Goal: Consume media (video, audio): Consume media (video, audio)

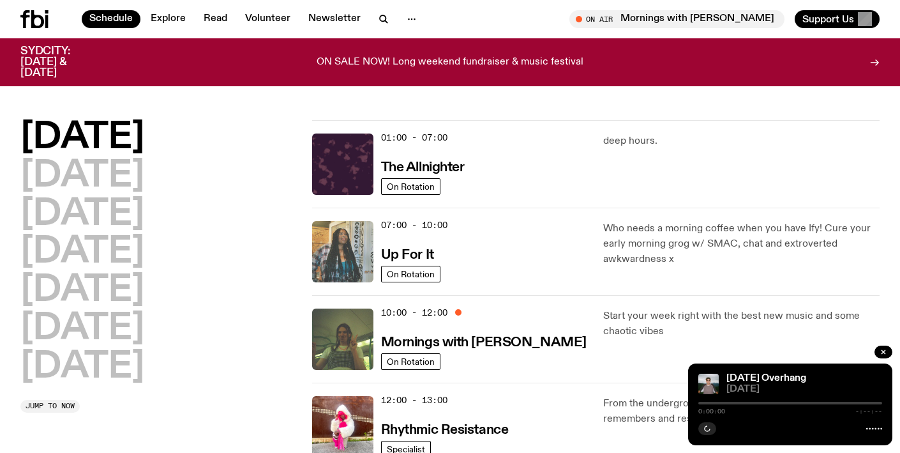
scroll to position [3, 0]
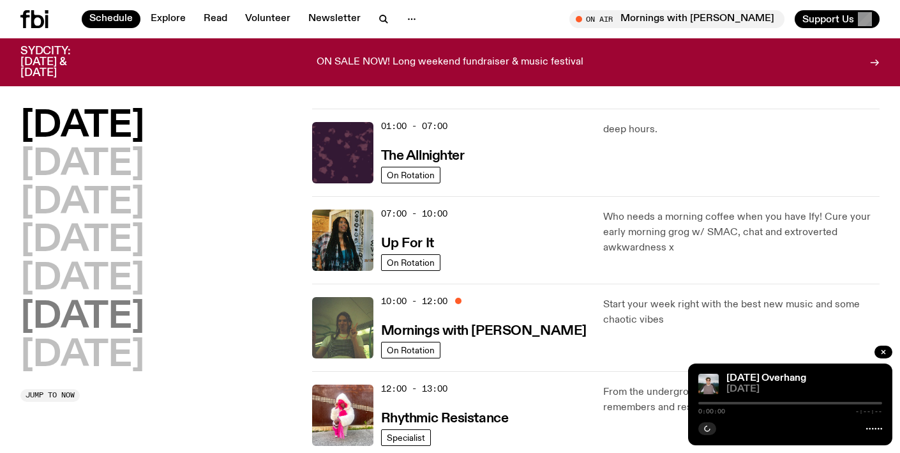
click at [140, 312] on h2 "[DATE]" at bounding box center [82, 317] width 124 height 36
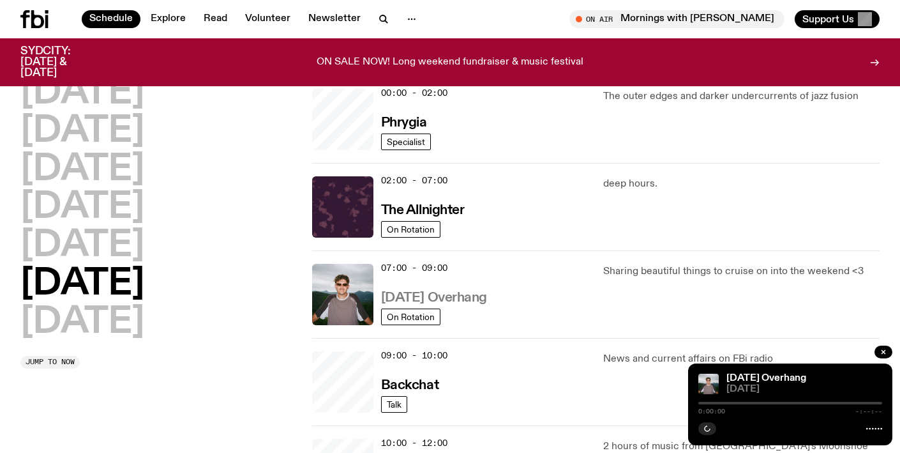
click at [461, 296] on h3 "[DATE] Overhang" at bounding box center [434, 297] width 106 height 13
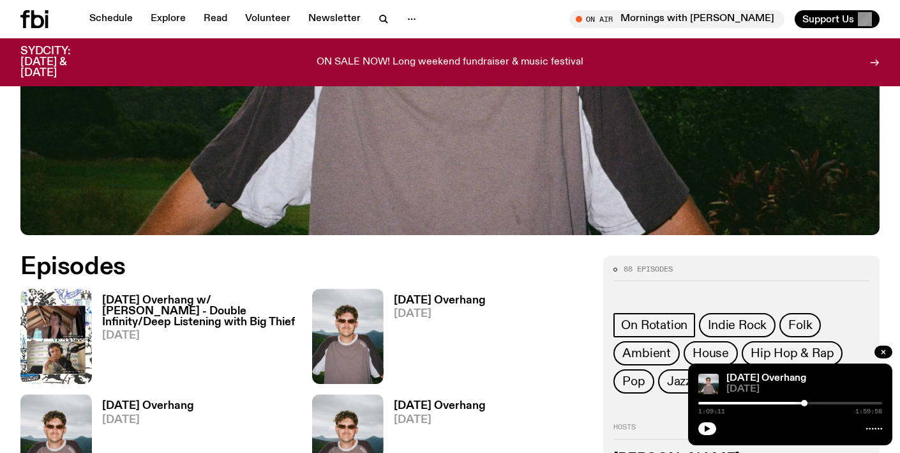
scroll to position [445, 0]
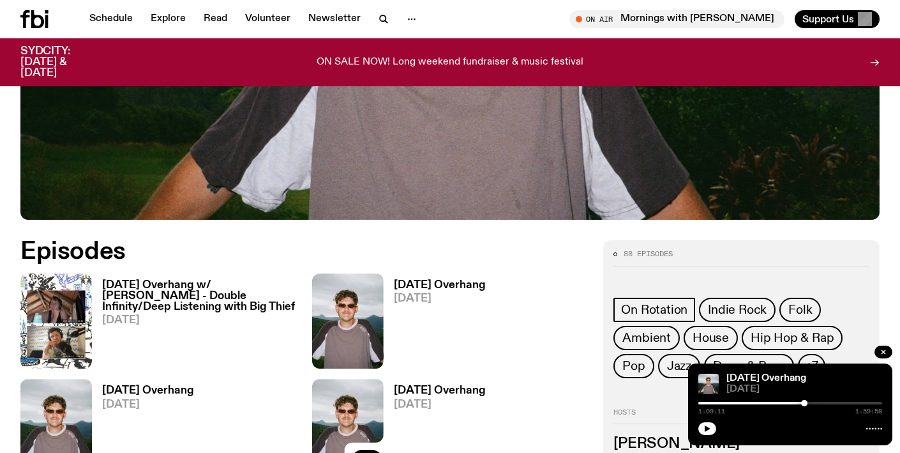
click at [133, 298] on h3 "[DATE] Overhang w/ [PERSON_NAME] - Double Infinity/Deep Listening with Big Thief" at bounding box center [199, 296] width 195 height 33
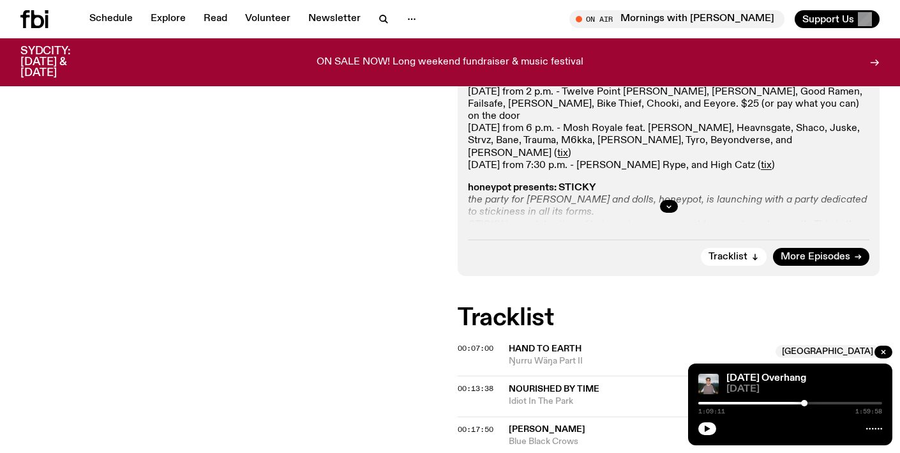
scroll to position [357, 0]
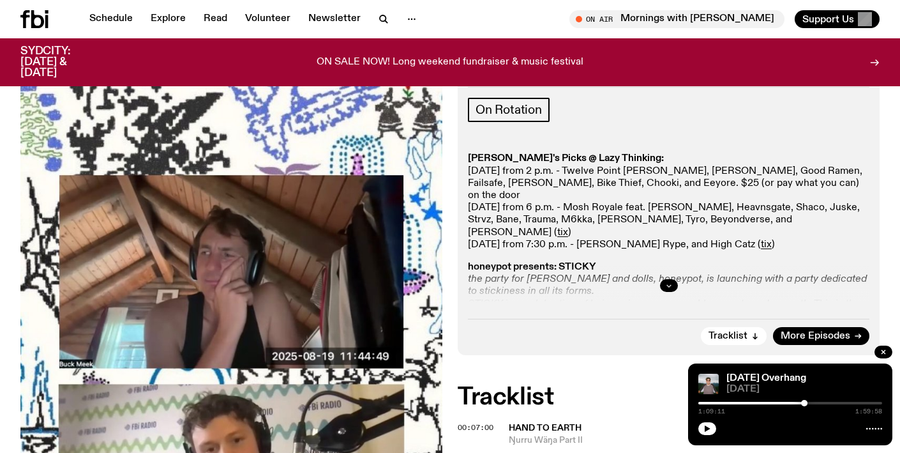
click at [671, 281] on icon "button" at bounding box center [669, 285] width 8 height 8
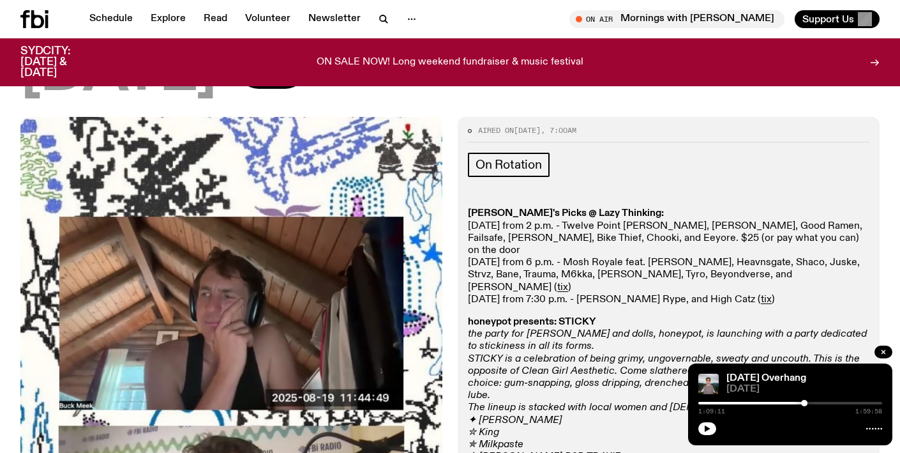
scroll to position [299, 0]
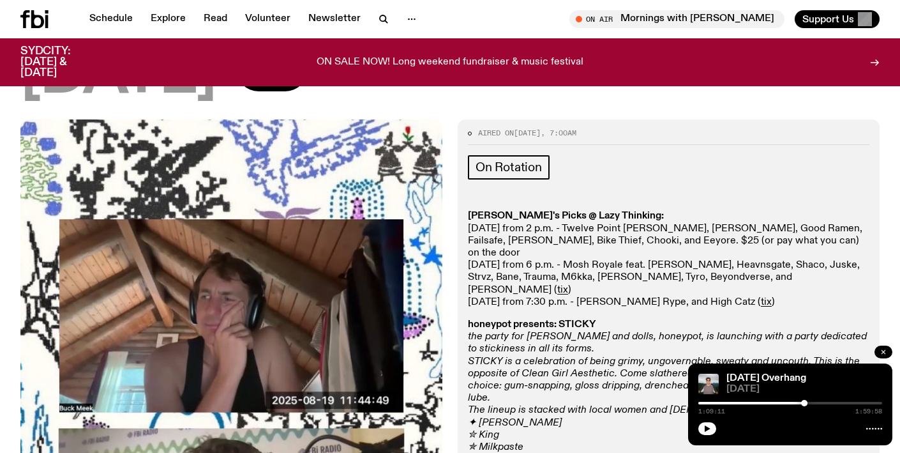
click at [885, 350] on icon "button" at bounding box center [883, 352] width 4 height 4
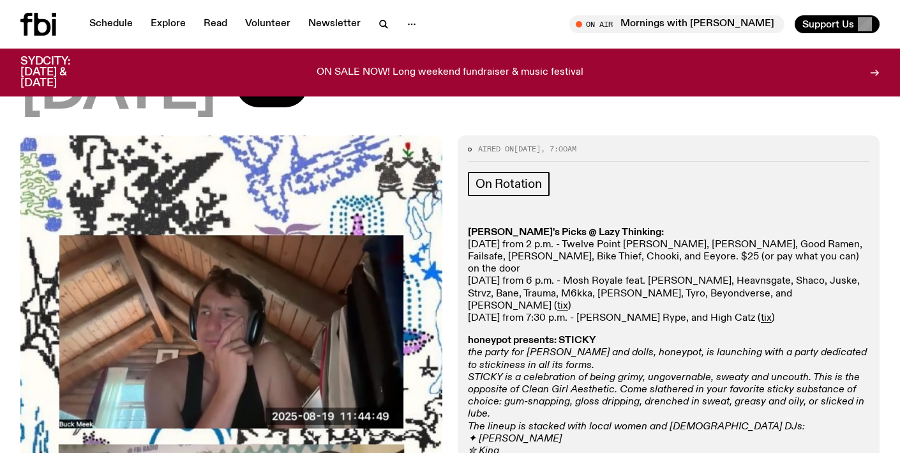
scroll to position [0, 0]
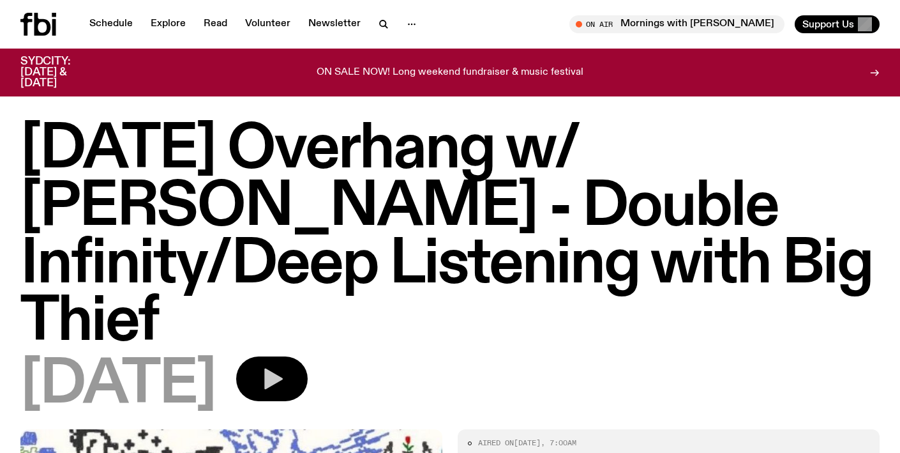
click at [308, 356] on button "button" at bounding box center [271, 378] width 71 height 45
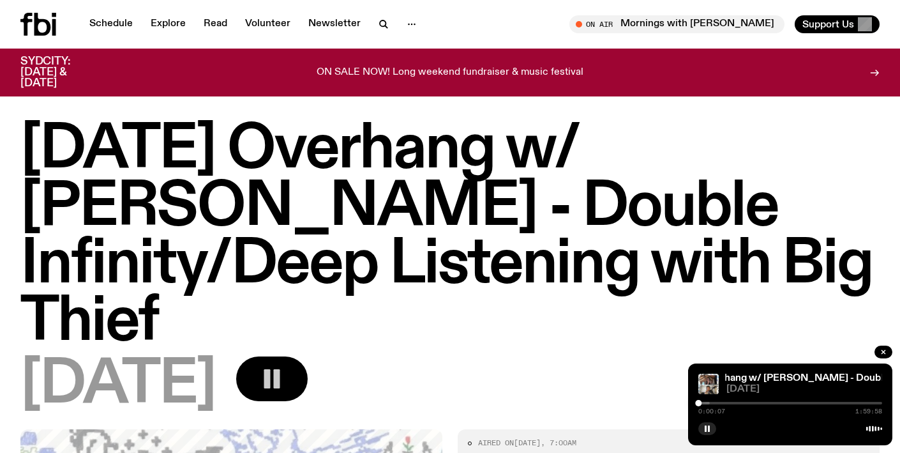
click at [285, 366] on icon "button" at bounding box center [272, 379] width 26 height 26
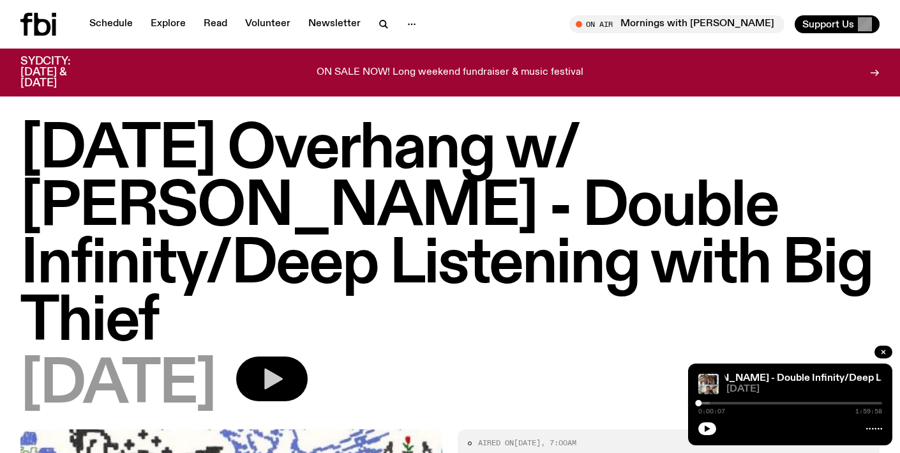
click at [285, 366] on icon "button" at bounding box center [272, 379] width 26 height 26
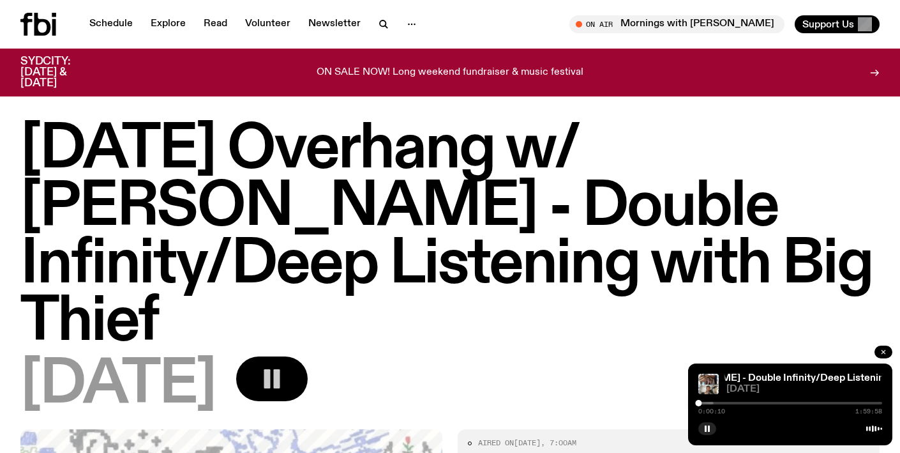
click at [880, 350] on icon "button" at bounding box center [883, 352] width 8 height 8
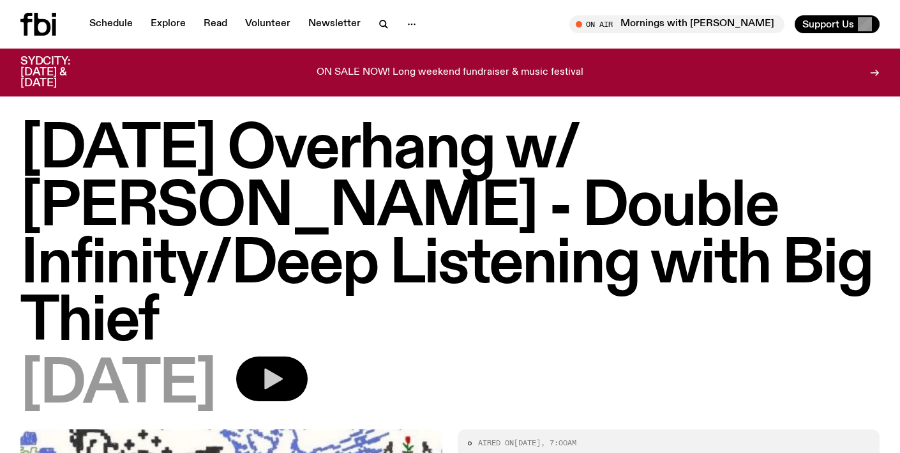
click at [285, 366] on icon "button" at bounding box center [272, 379] width 26 height 26
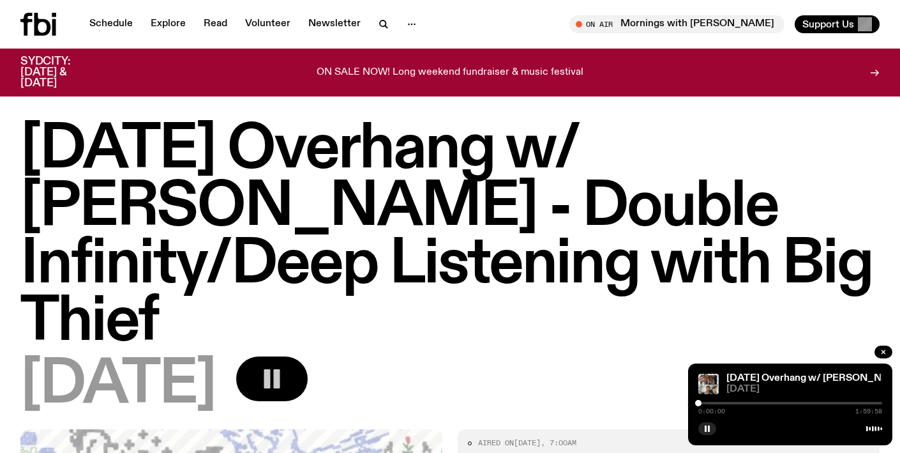
click at [732, 401] on div "0:00:00 1:59:58" at bounding box center [790, 406] width 184 height 15
click at [747, 400] on div "0:00:01 1:59:58" at bounding box center [790, 406] width 184 height 15
click at [725, 401] on div at bounding box center [790, 402] width 184 height 3
drag, startPoint x: 731, startPoint y: 401, endPoint x: 740, endPoint y: 402, distance: 9.0
click at [740, 402] on div at bounding box center [740, 403] width 6 height 6
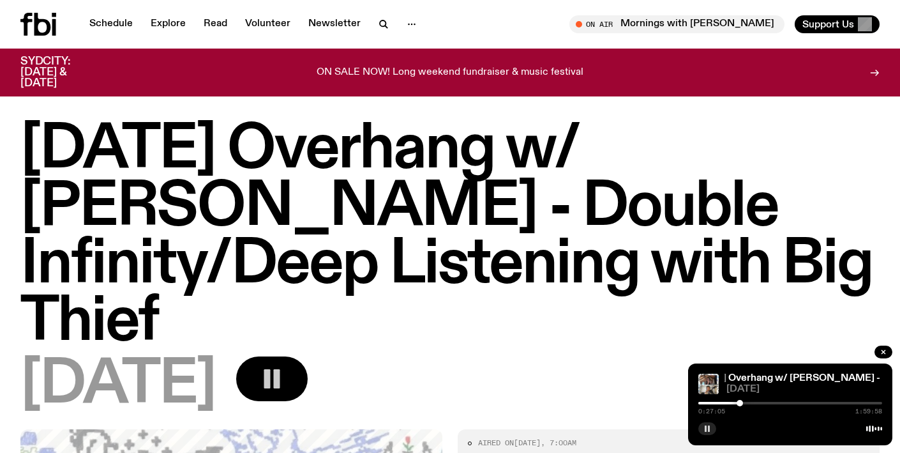
click at [705, 426] on icon "button" at bounding box center [707, 428] width 8 height 8
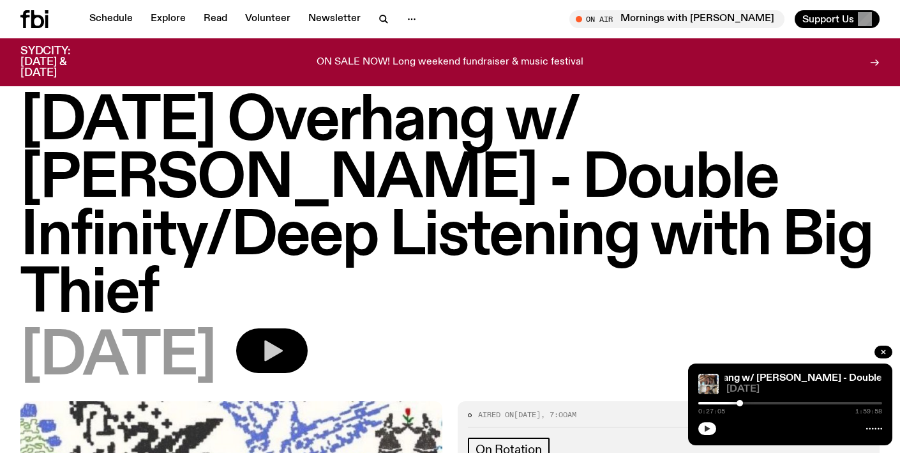
scroll to position [20, 0]
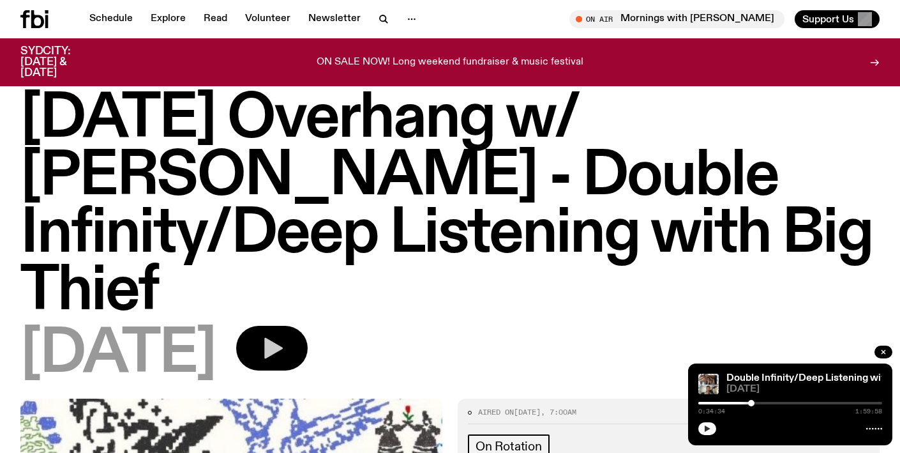
drag, startPoint x: 745, startPoint y: 402, endPoint x: 744, endPoint y: 413, distance: 11.0
click at [751, 403] on div at bounding box center [751, 403] width 6 height 6
click at [707, 426] on icon "button" at bounding box center [707, 428] width 8 height 8
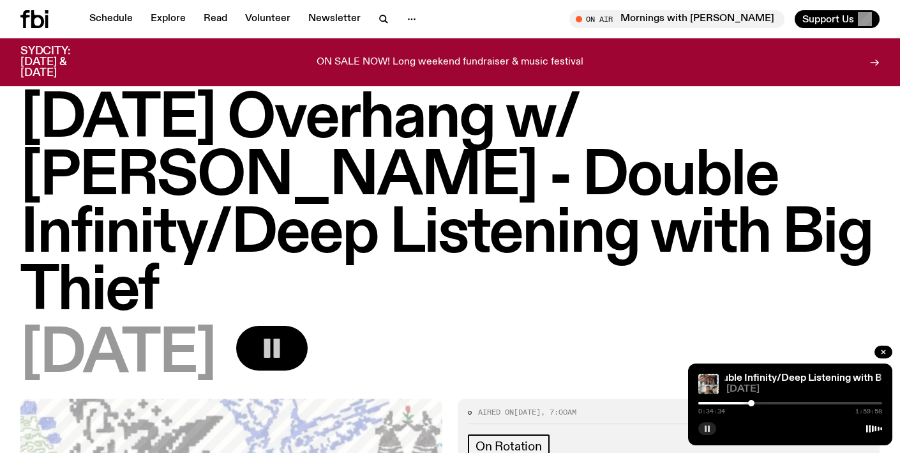
click at [708, 426] on icon "button" at bounding box center [707, 428] width 8 height 8
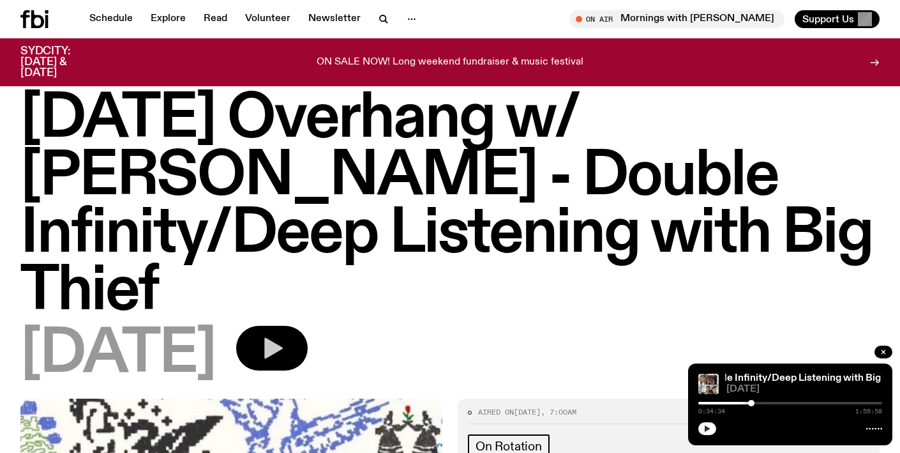
click at [774, 403] on div at bounding box center [790, 402] width 184 height 3
click at [708, 428] on icon "button" at bounding box center [708, 428] width 6 height 6
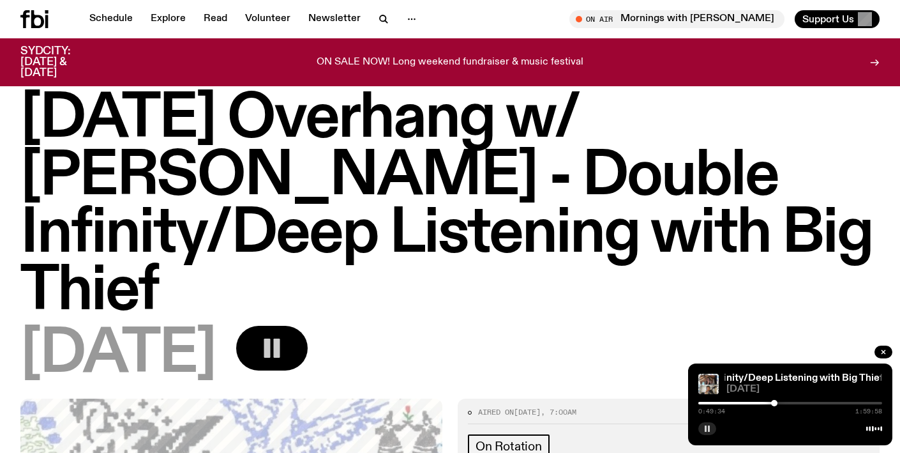
click at [708, 427] on rect "button" at bounding box center [709, 428] width 2 height 6
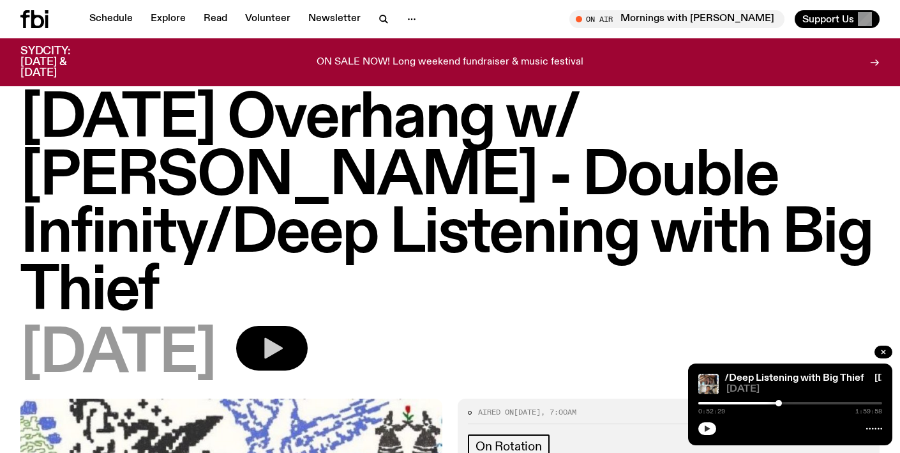
click at [779, 402] on div at bounding box center [778, 403] width 6 height 6
click at [705, 428] on icon "button" at bounding box center [707, 428] width 8 height 8
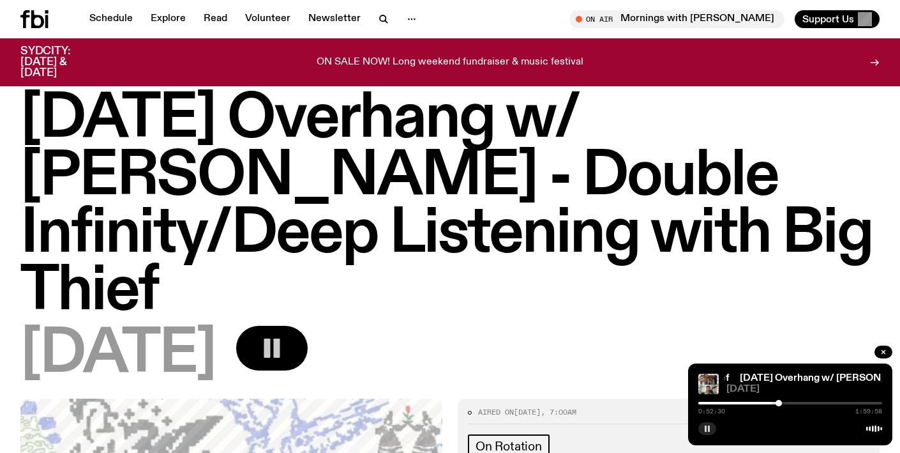
click at [709, 426] on rect "button" at bounding box center [709, 428] width 2 height 6
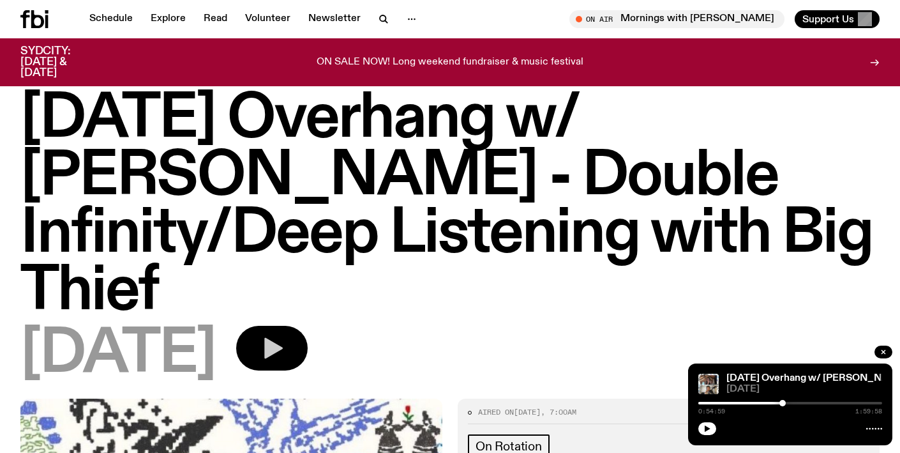
drag, startPoint x: 782, startPoint y: 403, endPoint x: 718, endPoint y: 412, distance: 64.4
click at [783, 403] on div at bounding box center [782, 403] width 6 height 6
click at [707, 428] on icon "button" at bounding box center [708, 428] width 6 height 6
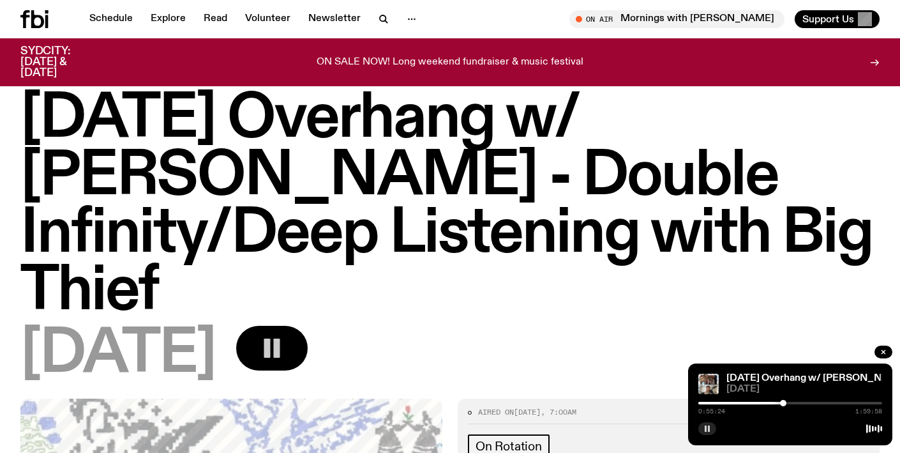
drag, startPoint x: 707, startPoint y: 428, endPoint x: 779, endPoint y: 407, distance: 75.1
click at [707, 428] on icon "button" at bounding box center [707, 428] width 8 height 8
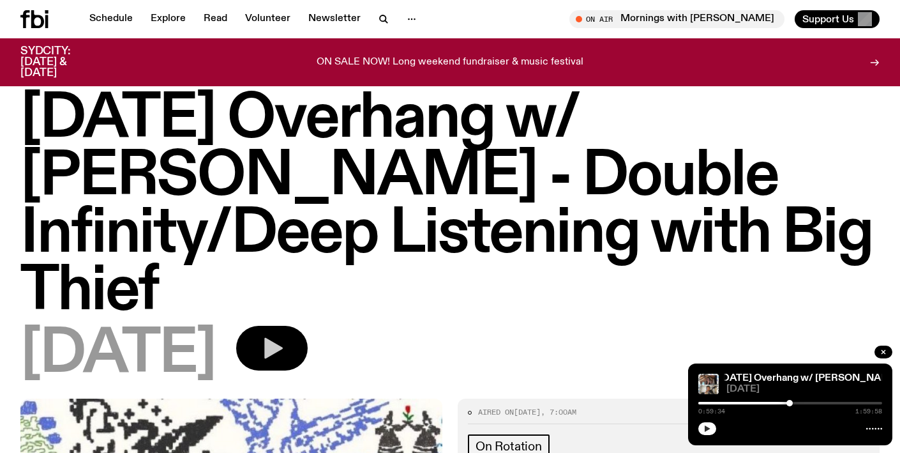
click at [789, 405] on div at bounding box center [789, 403] width 6 height 6
click at [710, 427] on icon "button" at bounding box center [707, 428] width 8 height 8
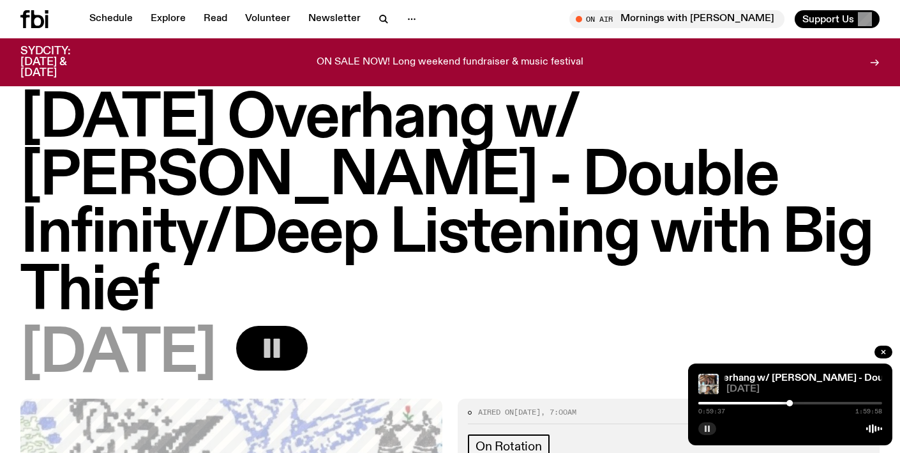
click at [710, 426] on icon "button" at bounding box center [707, 428] width 8 height 8
